Goal: Transaction & Acquisition: Book appointment/travel/reservation

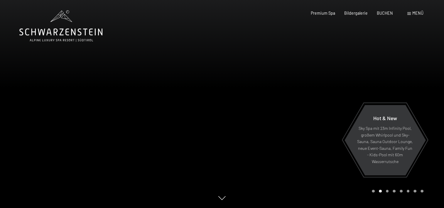
click at [414, 14] on span "Menü" at bounding box center [417, 13] width 11 height 5
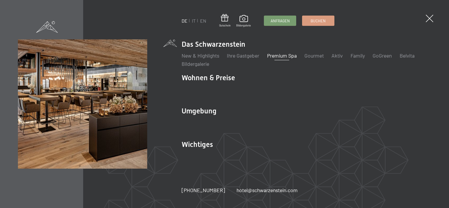
click at [286, 55] on link "Premium Spa" at bounding box center [282, 55] width 30 height 6
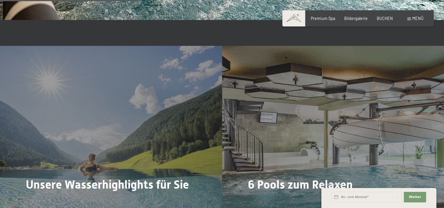
scroll to position [1233, 0]
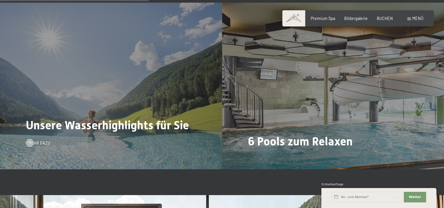
click at [93, 127] on span "Unsere Wasserhighlights für Sie" at bounding box center [107, 125] width 163 height 14
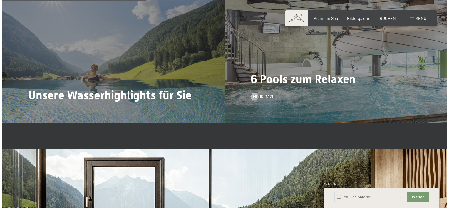
scroll to position [1292, 0]
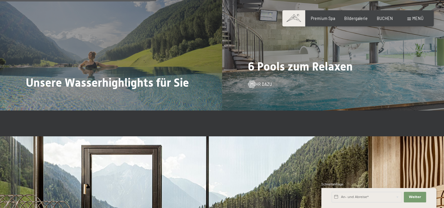
click at [302, 67] on span "6 Pools zum Relaxen" at bounding box center [300, 67] width 105 height 14
click at [265, 83] on span "Mehr dazu" at bounding box center [267, 84] width 22 height 6
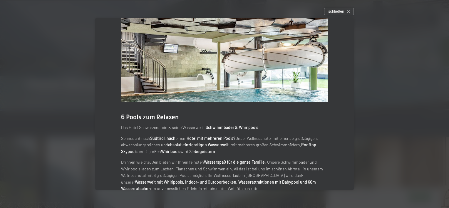
scroll to position [29, 0]
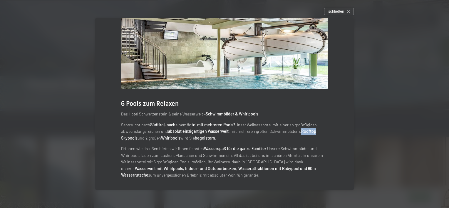
drag, startPoint x: 298, startPoint y: 130, endPoint x: 315, endPoint y: 130, distance: 16.4
click at [315, 130] on p "Sehnsucht nach Südtirol, nach einem Hotel mit mehreren Pools? Unser Wellnesshot…" at bounding box center [224, 132] width 207 height 20
drag, startPoint x: 315, startPoint y: 130, endPoint x: 310, endPoint y: 132, distance: 5.2
copy strong "Rooftop"
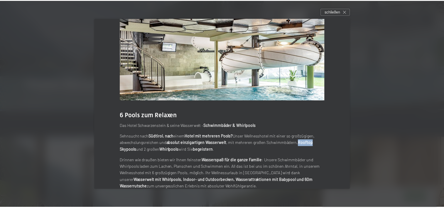
scroll to position [0, 0]
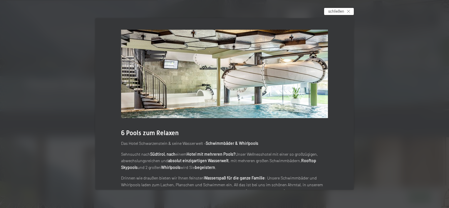
click at [350, 12] on icon at bounding box center [348, 11] width 3 height 3
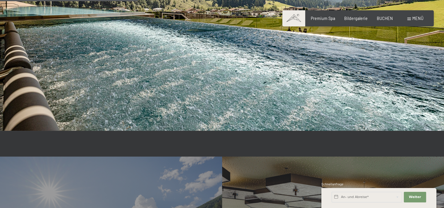
scroll to position [998, 0]
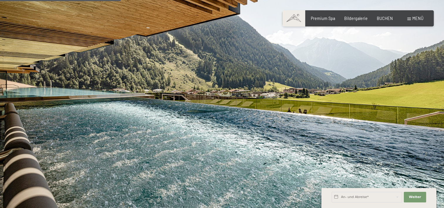
click at [413, 16] on span "Menü" at bounding box center [417, 18] width 11 height 5
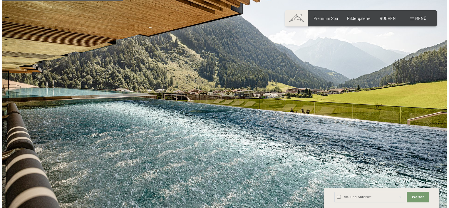
scroll to position [1001, 0]
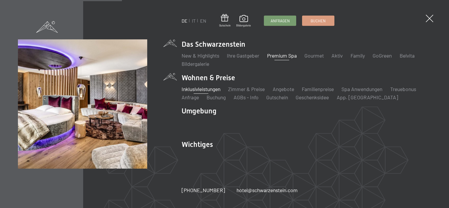
click at [211, 90] on link "Inklusivleistungen" at bounding box center [200, 89] width 39 height 6
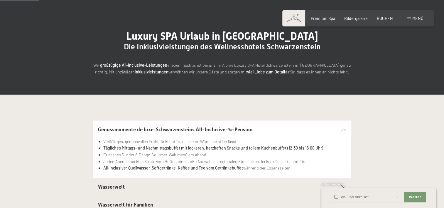
scroll to position [88, 0]
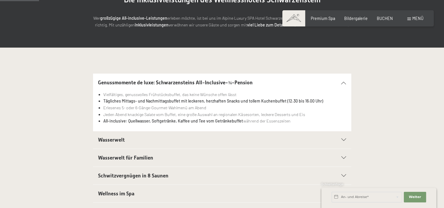
click at [121, 140] on span "Wasserwelt" at bounding box center [111, 140] width 27 height 6
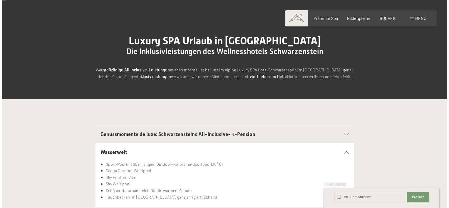
scroll to position [0, 0]
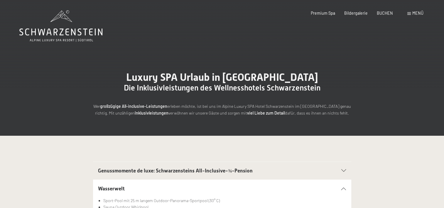
click at [411, 15] on div "Menü" at bounding box center [415, 13] width 16 height 6
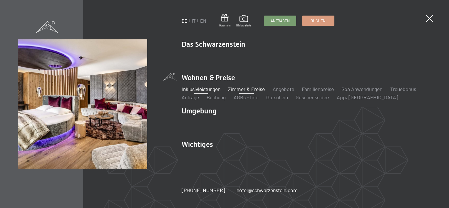
click at [242, 87] on link "Zimmer & Preise" at bounding box center [246, 89] width 37 height 6
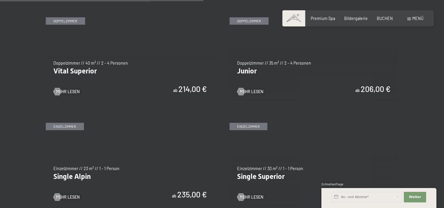
scroll to position [734, 0]
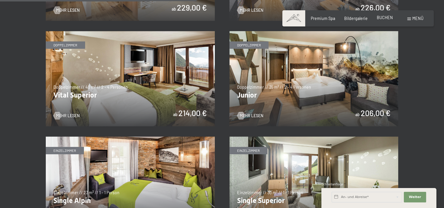
click at [383, 17] on span "BUCHEN" at bounding box center [385, 17] width 16 height 5
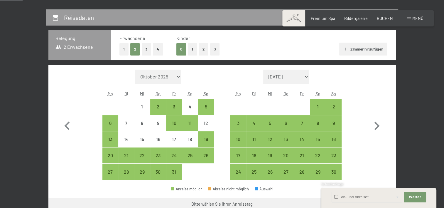
scroll to position [117, 0]
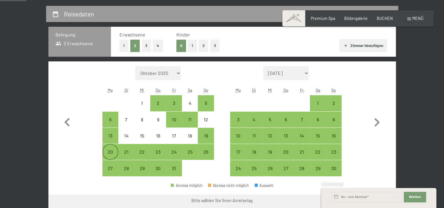
click at [109, 151] on div "20" at bounding box center [110, 156] width 15 height 15
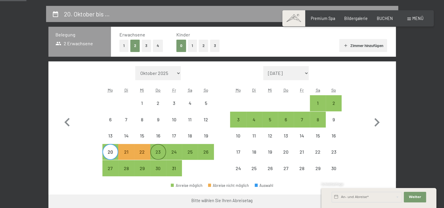
click at [156, 152] on div "23" at bounding box center [158, 156] width 15 height 15
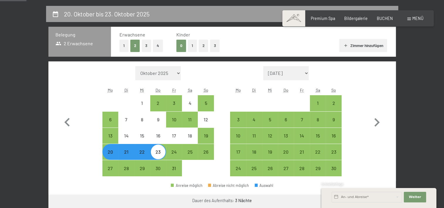
click at [157, 152] on div "23" at bounding box center [158, 156] width 15 height 15
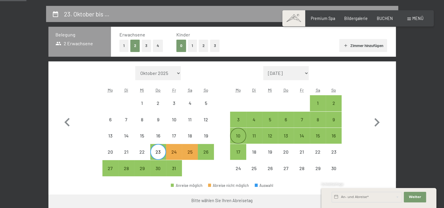
click at [240, 135] on div "10" at bounding box center [238, 140] width 15 height 15
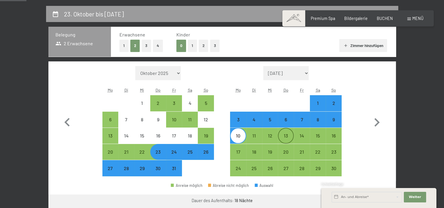
click at [284, 134] on div "13" at bounding box center [286, 140] width 15 height 15
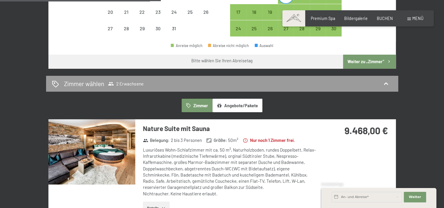
scroll to position [264, 0]
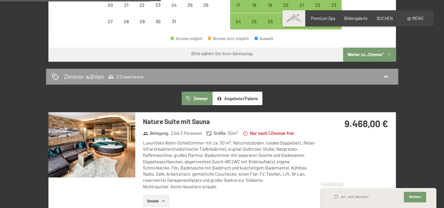
click at [363, 53] on button "Weiter zu „Zimmer“" at bounding box center [369, 55] width 53 height 14
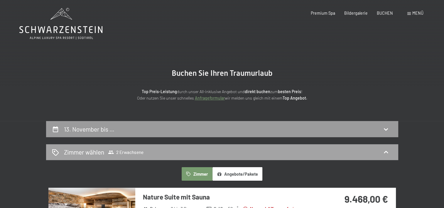
scroll to position [0, 0]
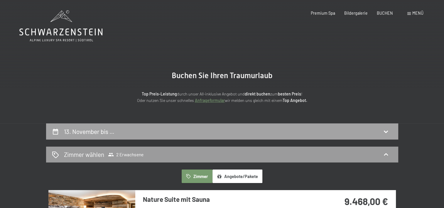
click at [384, 130] on icon at bounding box center [386, 131] width 7 height 7
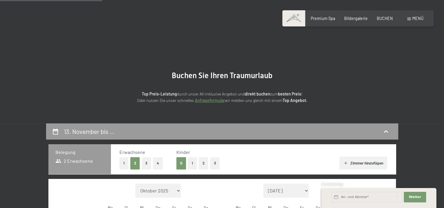
scroll to position [123, 0]
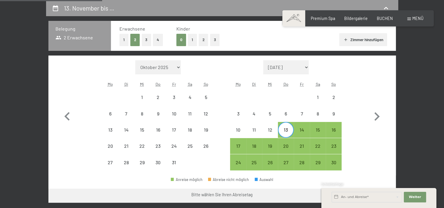
click at [284, 133] on div "13" at bounding box center [286, 134] width 15 height 15
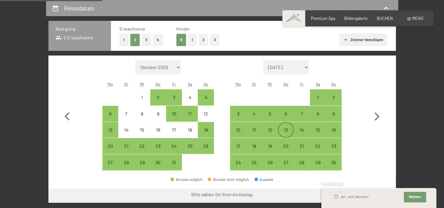
click at [285, 129] on div "13" at bounding box center [286, 134] width 15 height 15
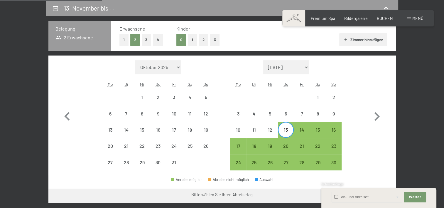
click at [291, 130] on div "13" at bounding box center [286, 134] width 15 height 15
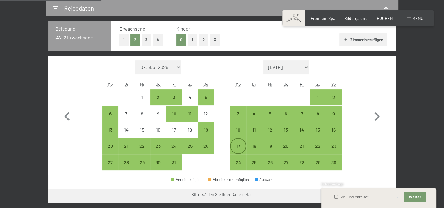
click at [240, 144] on div "17" at bounding box center [238, 151] width 15 height 15
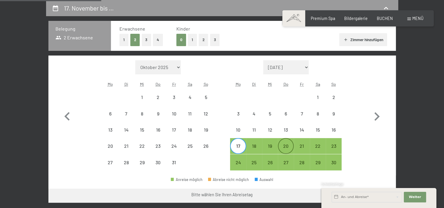
click at [286, 145] on div "20" at bounding box center [286, 151] width 15 height 15
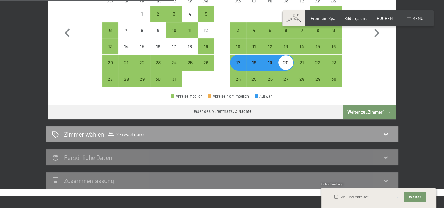
scroll to position [211, 0]
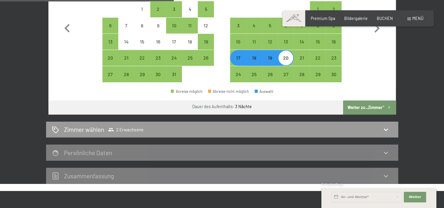
click at [369, 106] on button "Weiter zu „Zimmer“" at bounding box center [369, 107] width 53 height 14
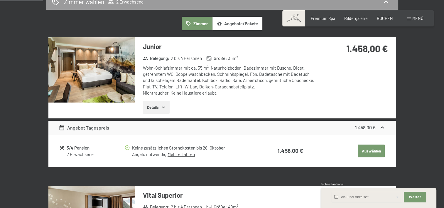
scroll to position [94, 0]
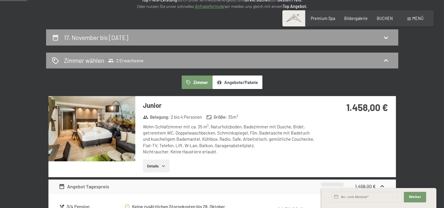
click at [107, 137] on img at bounding box center [91, 128] width 87 height 65
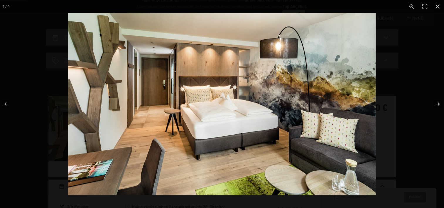
click at [437, 103] on button "button" at bounding box center [434, 103] width 21 height 29
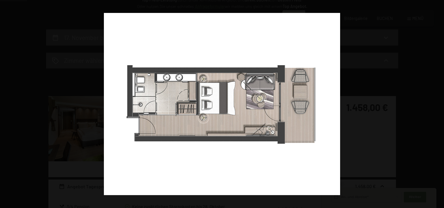
click at [436, 103] on button "button" at bounding box center [434, 103] width 21 height 29
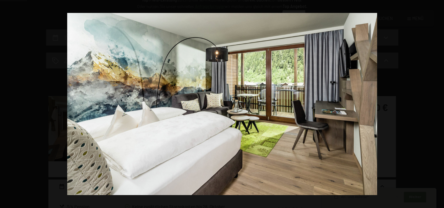
click at [436, 103] on button "button" at bounding box center [434, 103] width 21 height 29
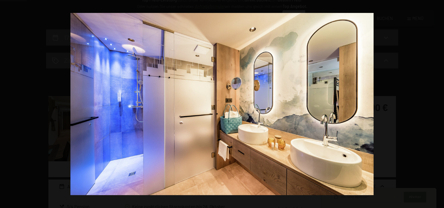
click at [436, 103] on button "button" at bounding box center [434, 103] width 21 height 29
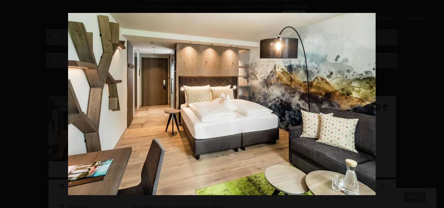
click at [436, 103] on button "button" at bounding box center [434, 103] width 21 height 29
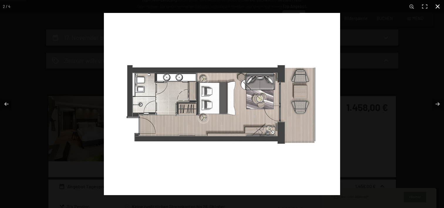
click at [438, 6] on button "button" at bounding box center [437, 6] width 13 height 13
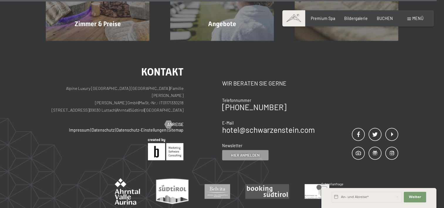
scroll to position [1456, 0]
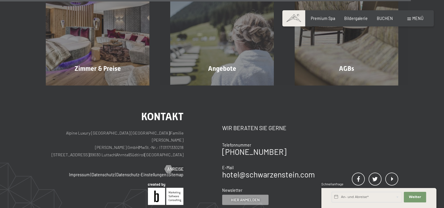
drag, startPoint x: 89, startPoint y: 143, endPoint x: 183, endPoint y: 144, distance: 94.0
click at [183, 144] on p "Alpine Luxury [GEOGRAPHIC_DATA] SCHWARZENSTEIN | Familie [PERSON_NAME] [PERSON_…" at bounding box center [115, 143] width 138 height 29
drag, startPoint x: 183, startPoint y: 144, endPoint x: 176, endPoint y: 146, distance: 7.3
copy p "[STREET_ADDRESS] | [GEOGRAPHIC_DATA] | [GEOGRAPHIC_DATA] | [GEOGRAPHIC_DATA]"
